Goal: Find specific page/section: Find specific page/section

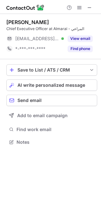
scroll to position [138, 101]
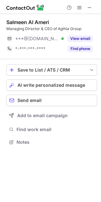
scroll to position [138, 101]
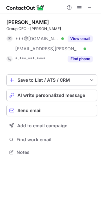
scroll to position [148, 101]
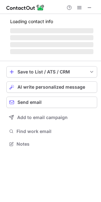
scroll to position [138, 101]
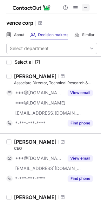
click at [84, 10] on span at bounding box center [85, 7] width 5 height 5
